Goal: Find specific page/section: Find specific page/section

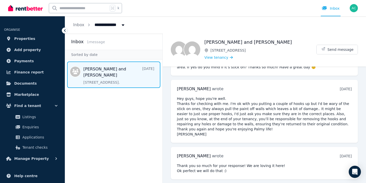
scroll to position [28, 0]
click at [27, 60] on span "Payments" at bounding box center [24, 61] width 20 height 6
